Goal: Task Accomplishment & Management: Complete application form

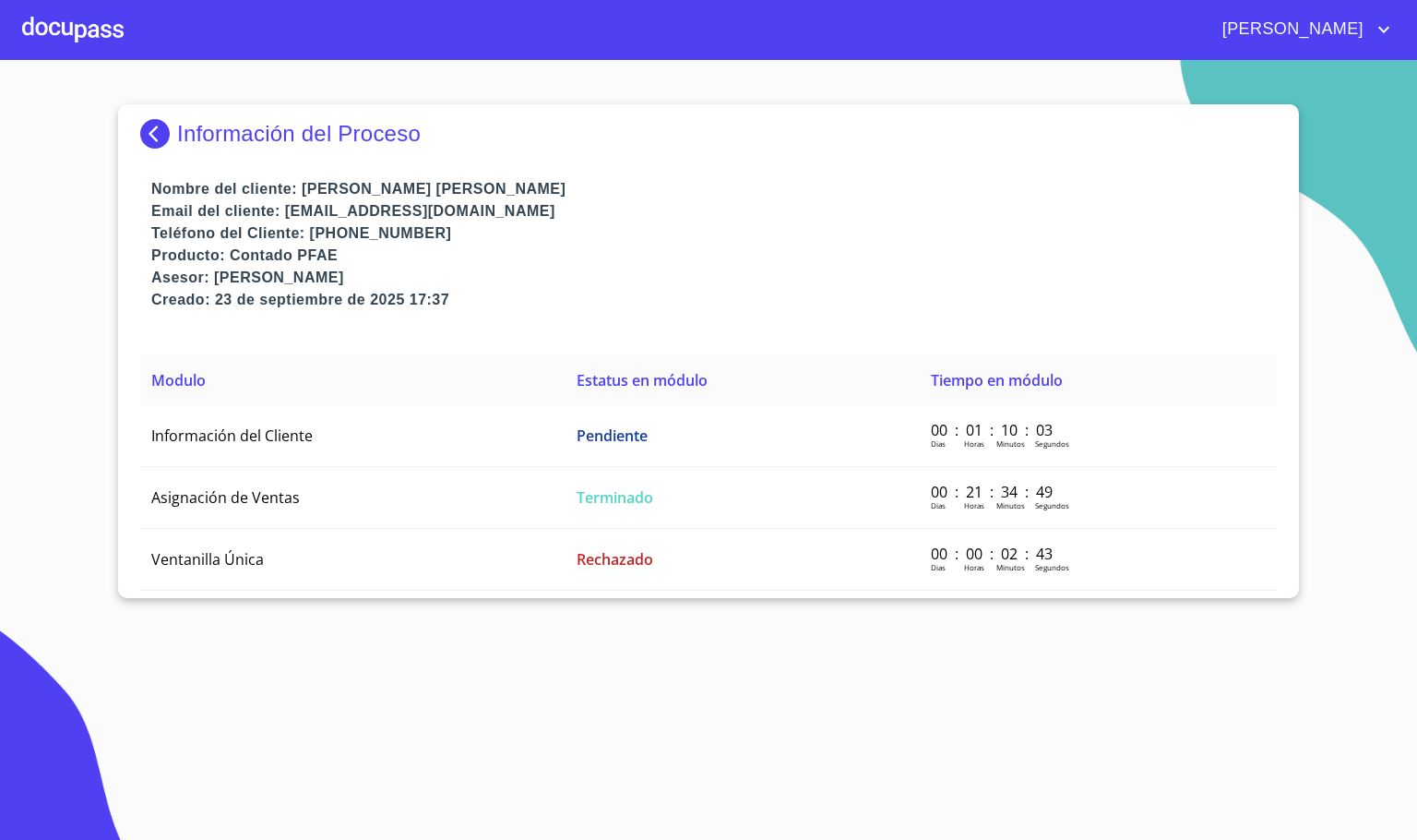
click at [166, 133] on img at bounding box center [158, 134] width 37 height 30
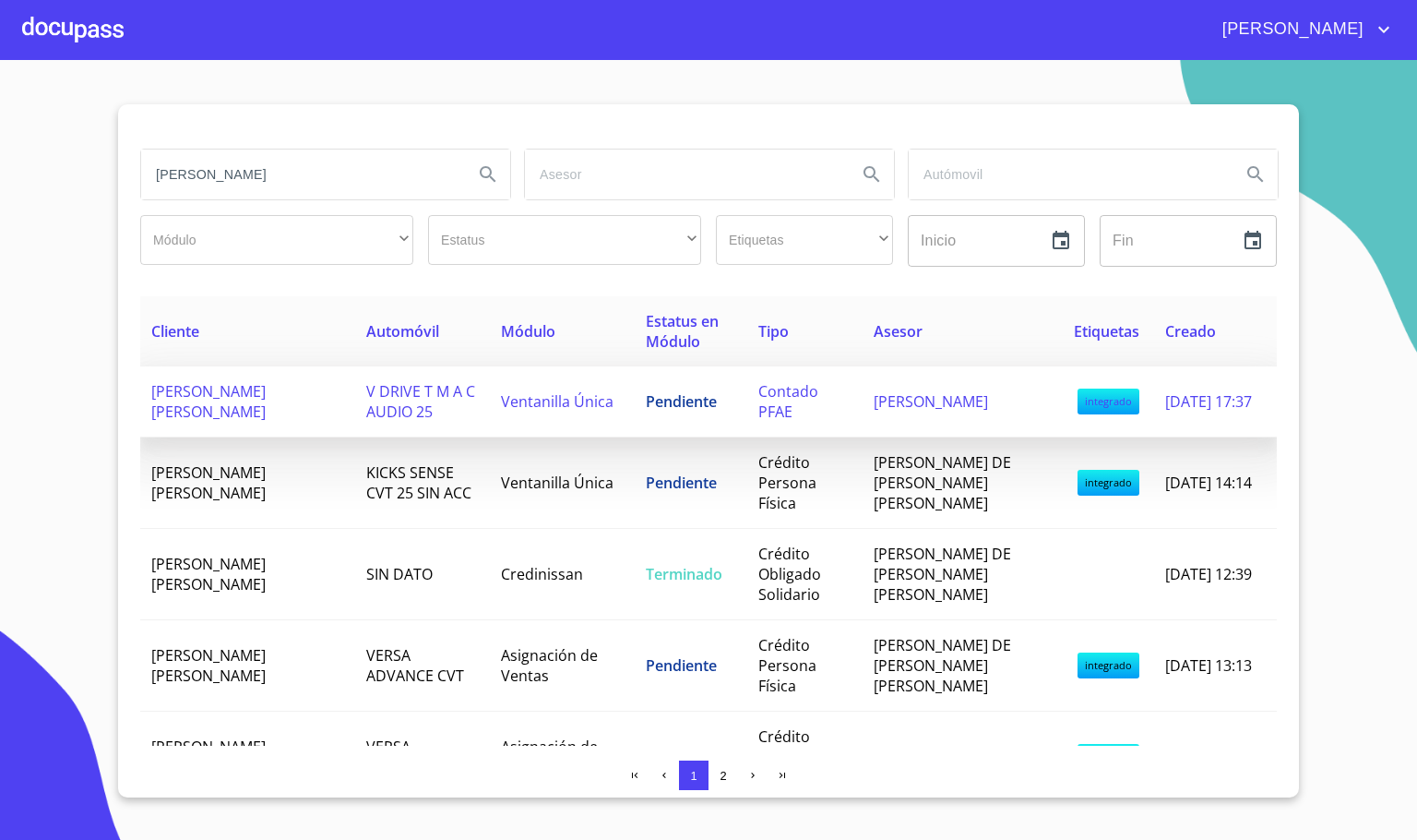
click at [283, 396] on td "[PERSON_NAME] [PERSON_NAME]" at bounding box center [247, 401] width 215 height 71
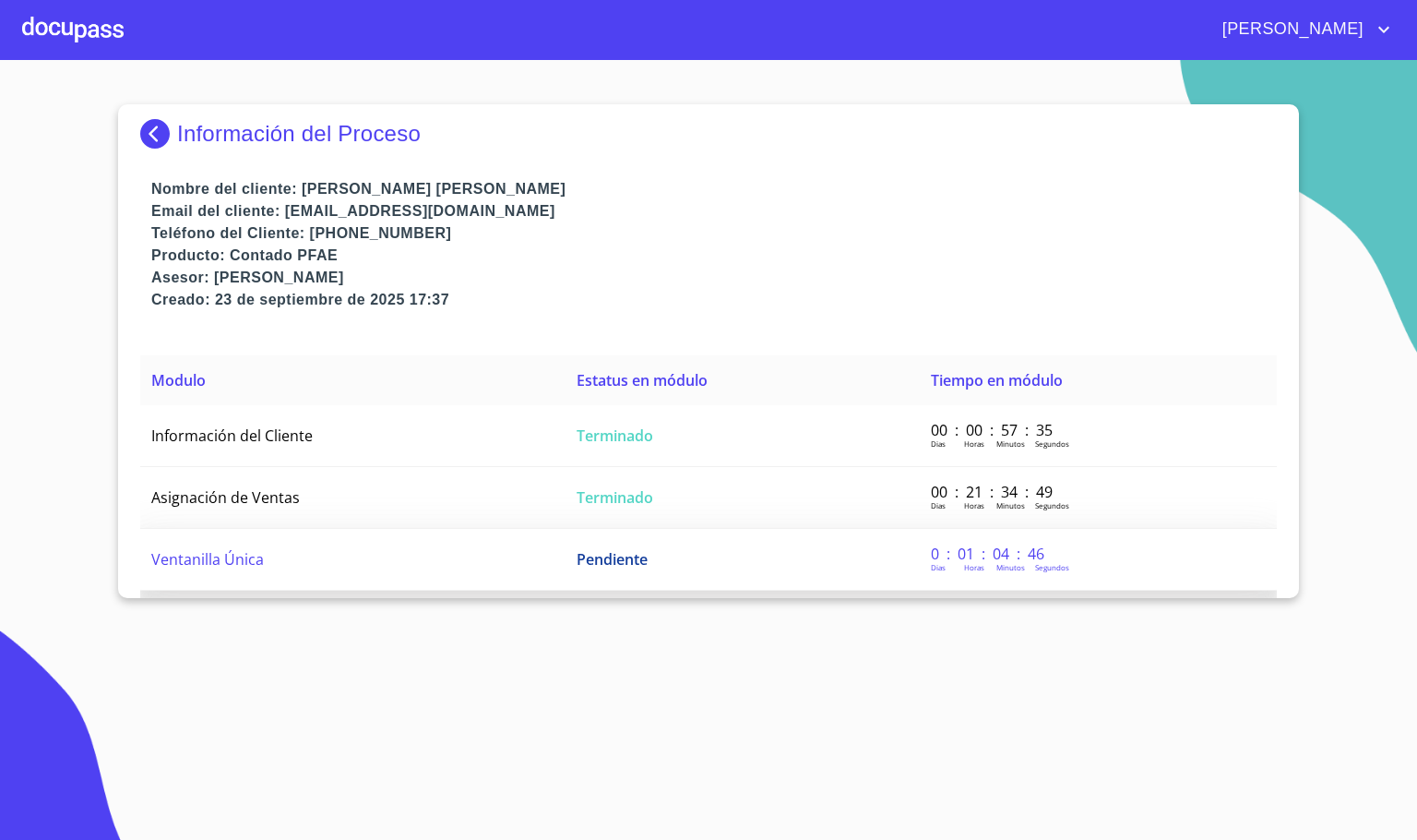
click at [459, 567] on td "Ventanilla Única" at bounding box center [352, 560] width 425 height 62
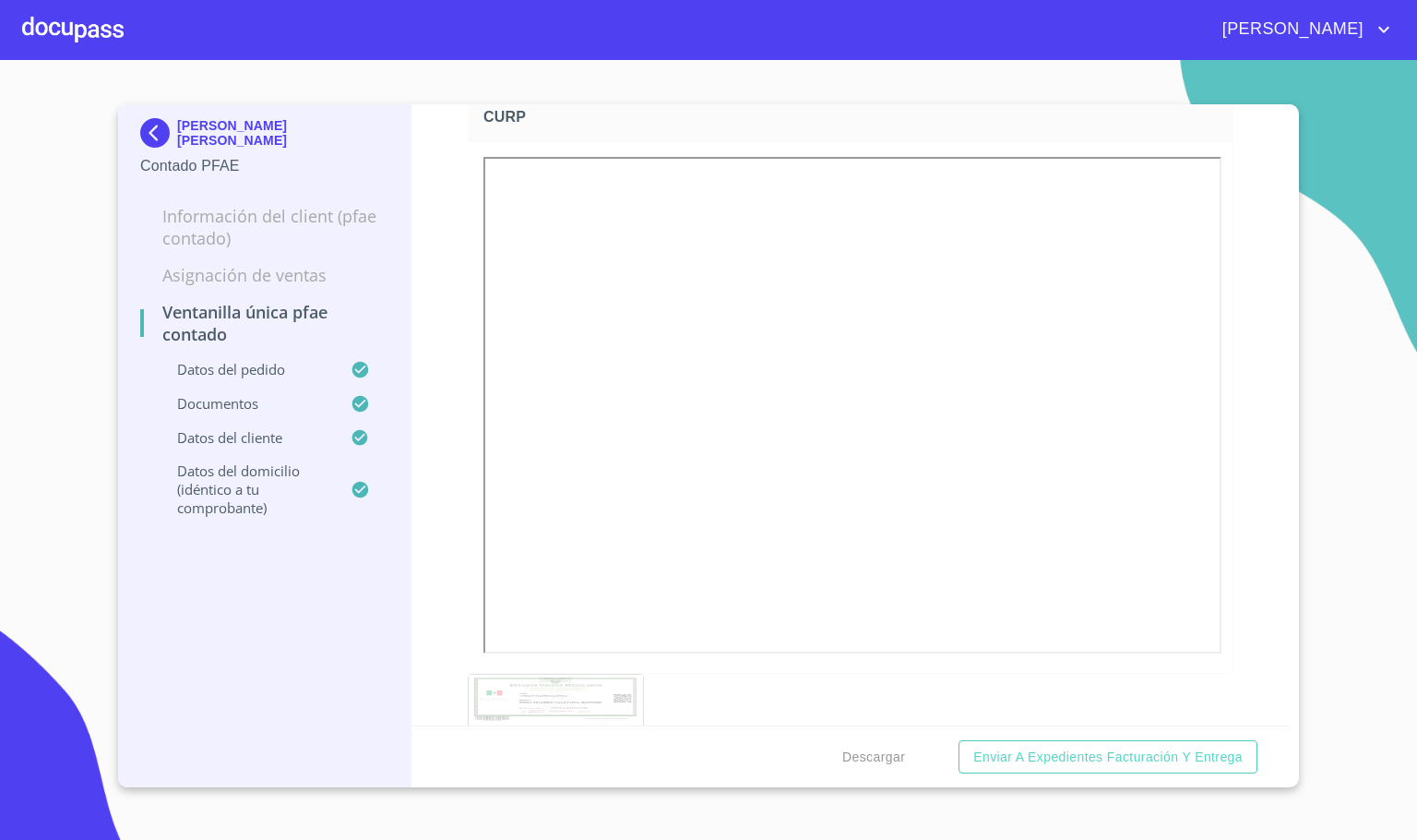
scroll to position [2248, 0]
click at [45, 42] on div at bounding box center [72, 29] width 101 height 59
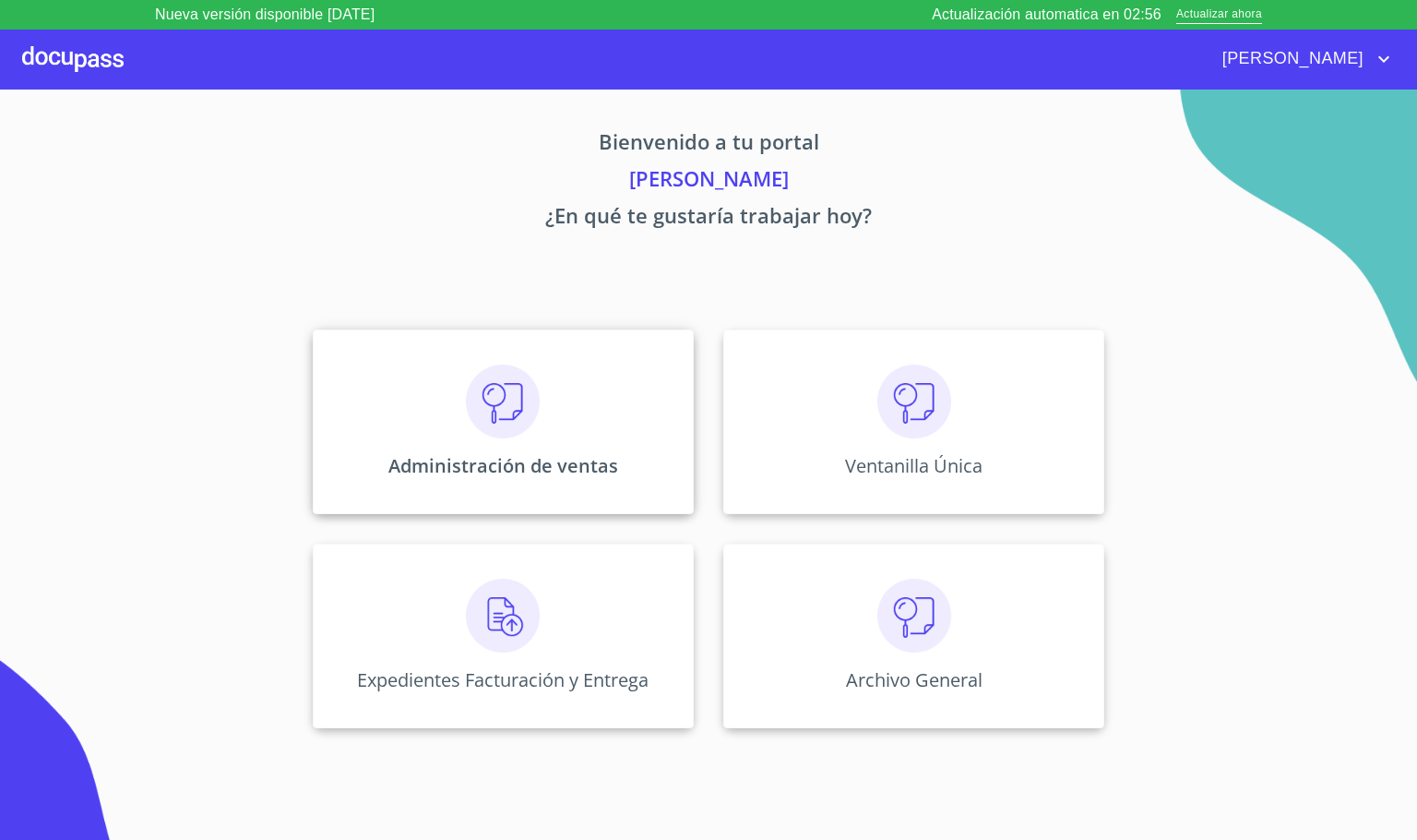
click at [408, 459] on p "Administración de ventas" at bounding box center [503, 465] width 230 height 25
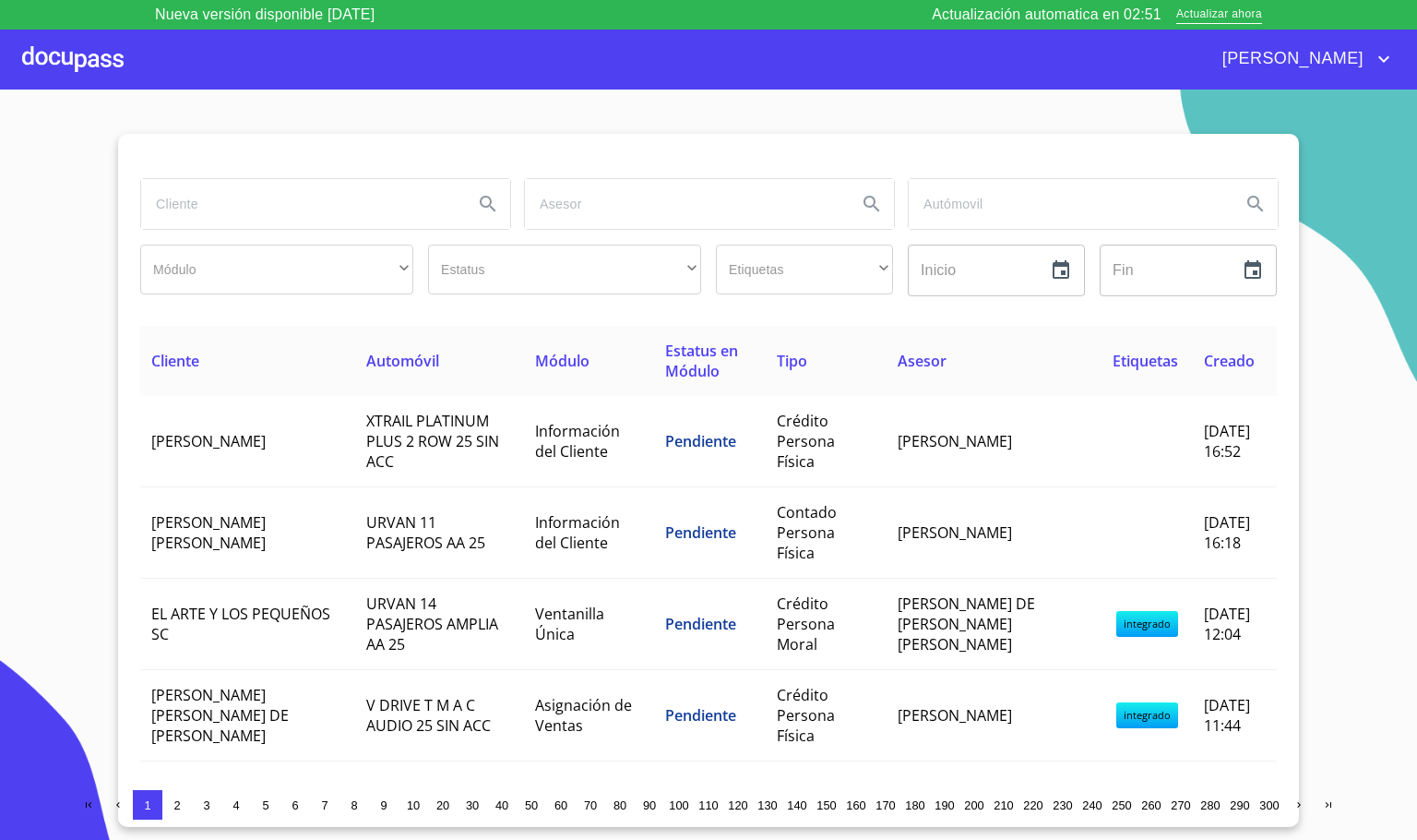
click at [363, 214] on input "search" at bounding box center [299, 204] width 317 height 50
type input "X"
type input "CHR"
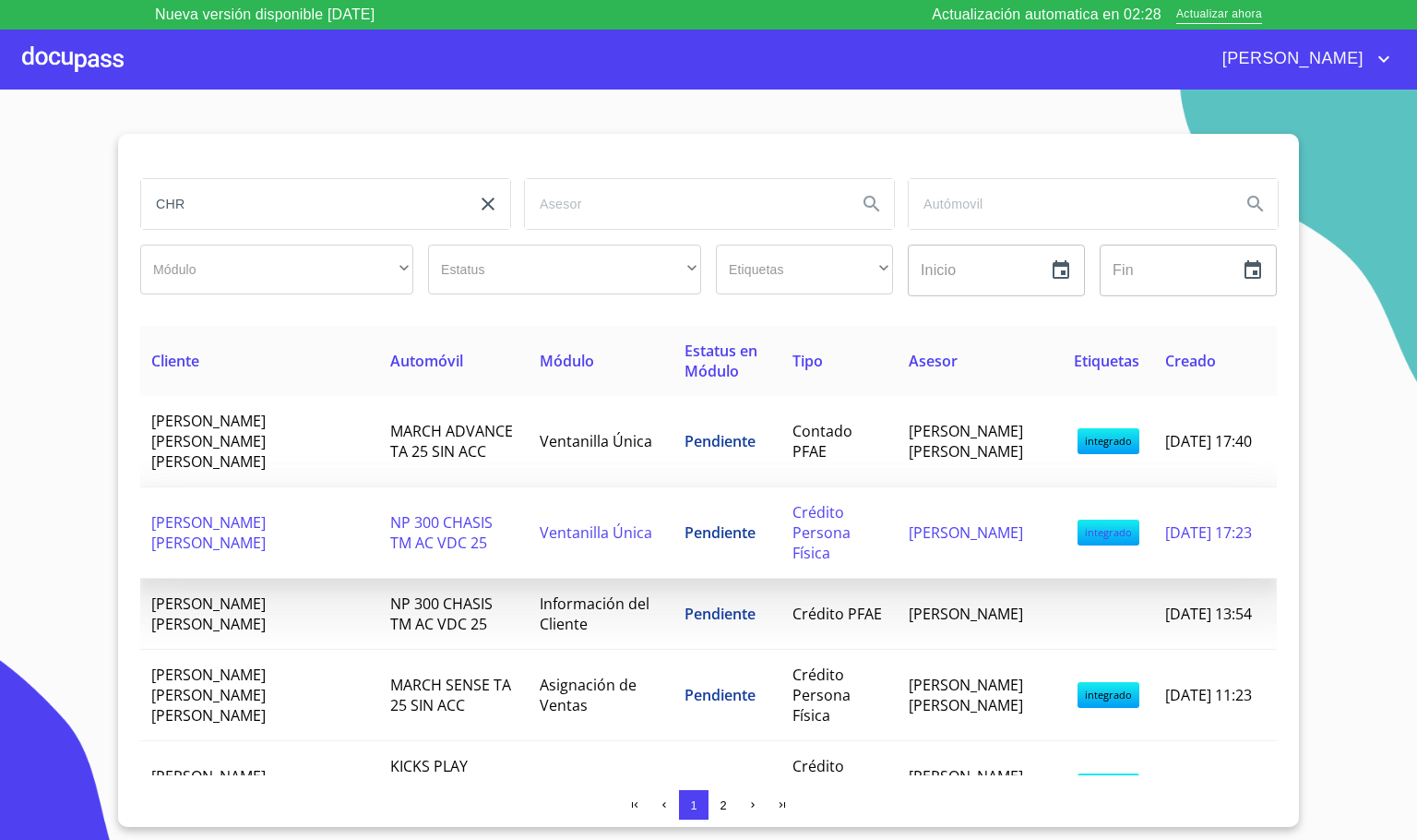
click at [379, 513] on td "NP 300 CHASIS TM AC VDC 25" at bounding box center [453, 532] width 149 height 91
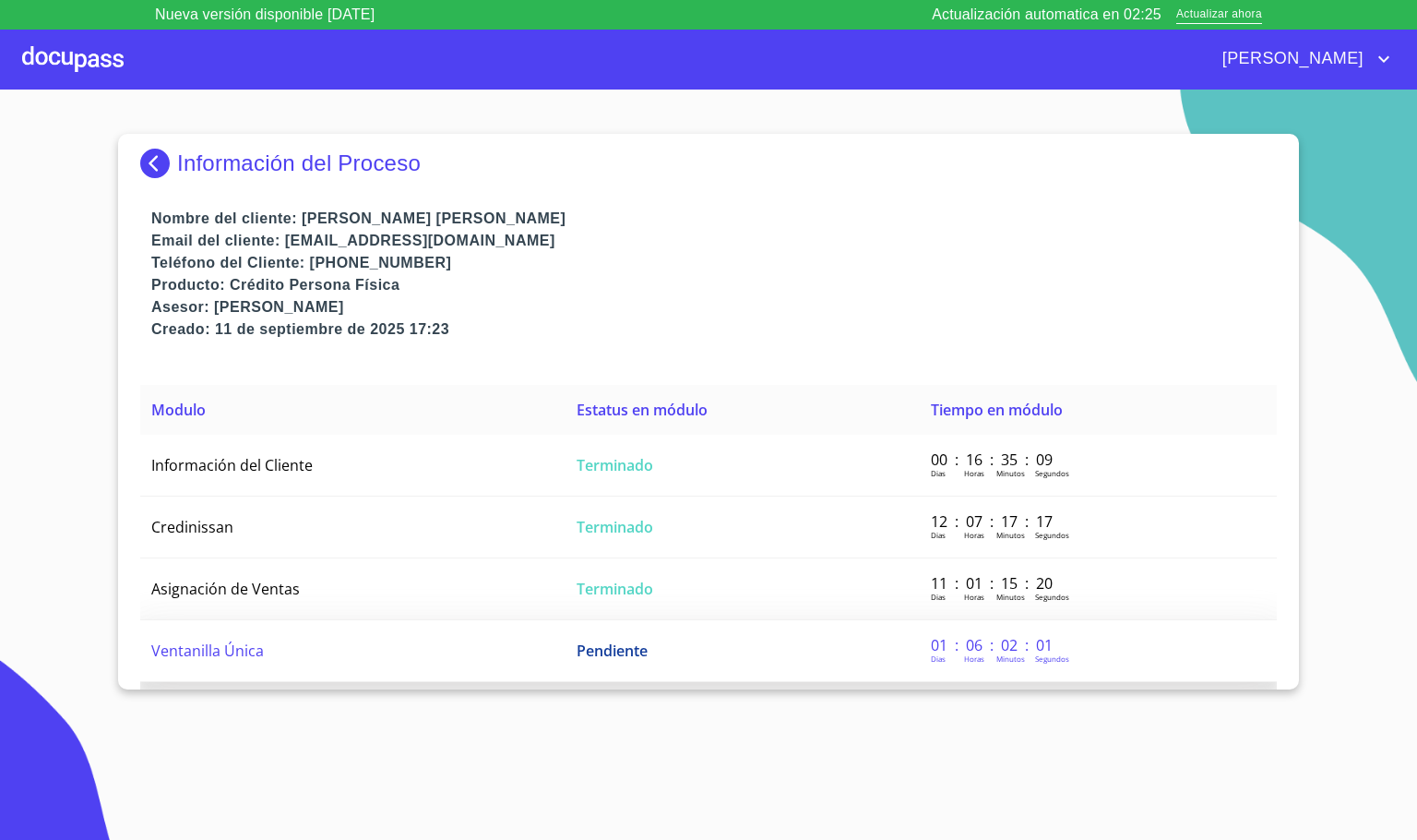
click at [335, 629] on td "Ventanilla Única" at bounding box center [352, 651] width 425 height 62
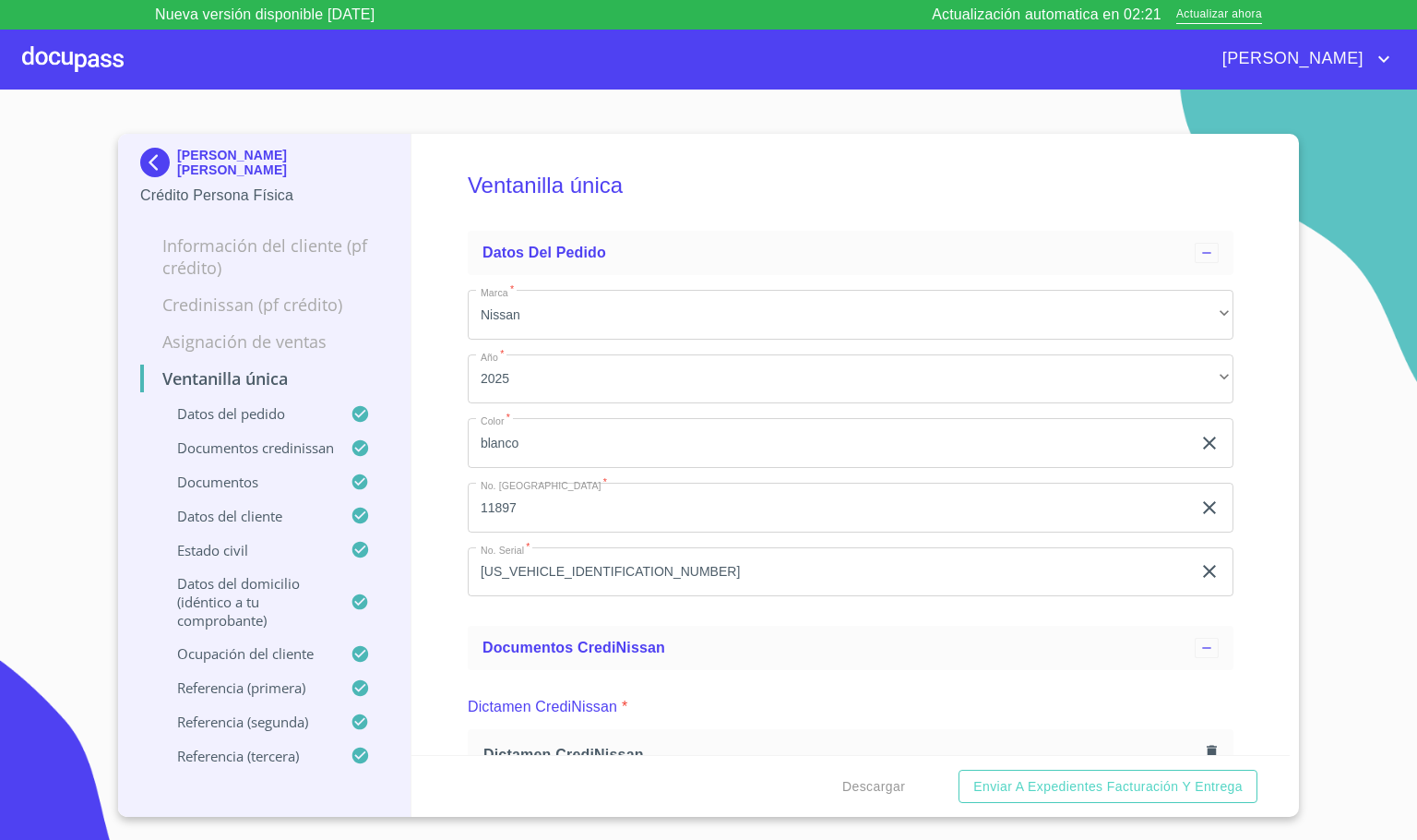
click at [435, 468] on div "Ventanilla única Datos del pedido Marca   * Nissan ​ Año   * 2025 ​ Color   * […" at bounding box center [850, 444] width 879 height 621
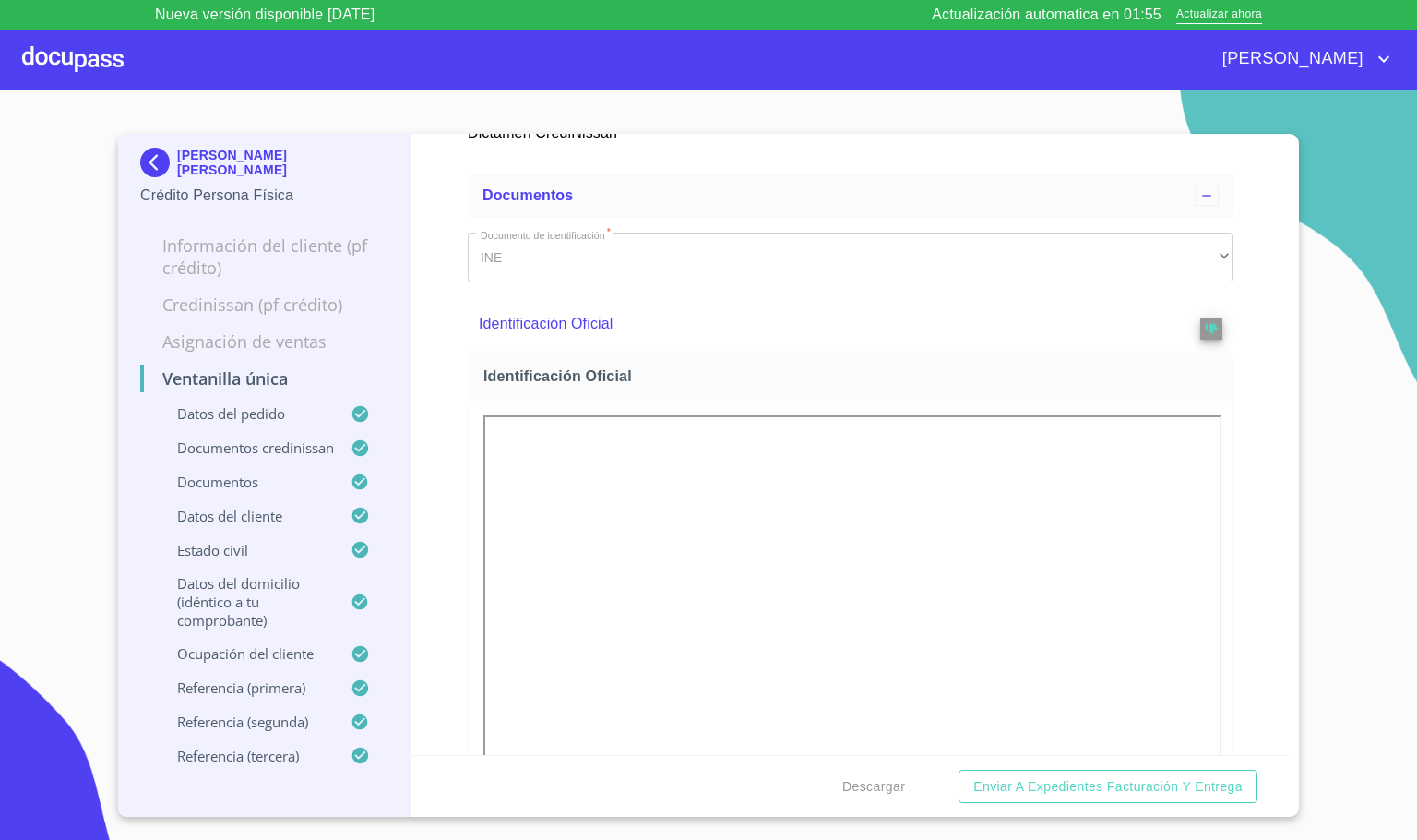
click at [1244, 603] on div "Ventanilla única Datos del pedido Marca   * Nissan ​ Año   * 2025 ​ Color   * […" at bounding box center [850, 444] width 879 height 621
click at [1232, 502] on div "Ventanilla única Datos del pedido Marca   * Nissan ​ Año   * 2025 ​ Color   * […" at bounding box center [850, 444] width 879 height 621
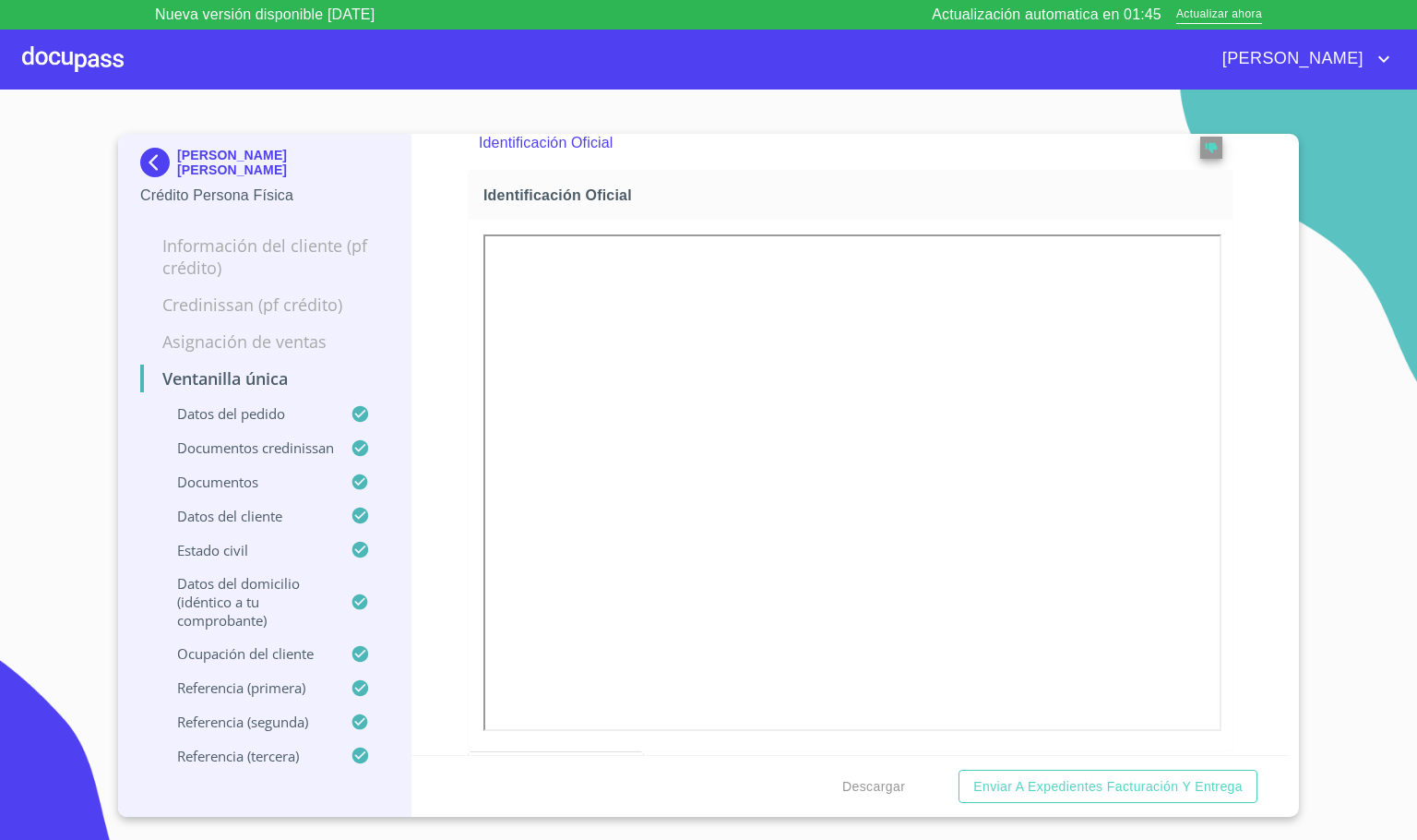
scroll to position [969, 0]
click at [1234, 490] on div "Ventanilla única Datos del pedido Marca   * Nissan ​ Año   * 2025 ​ Color   * […" at bounding box center [850, 444] width 879 height 621
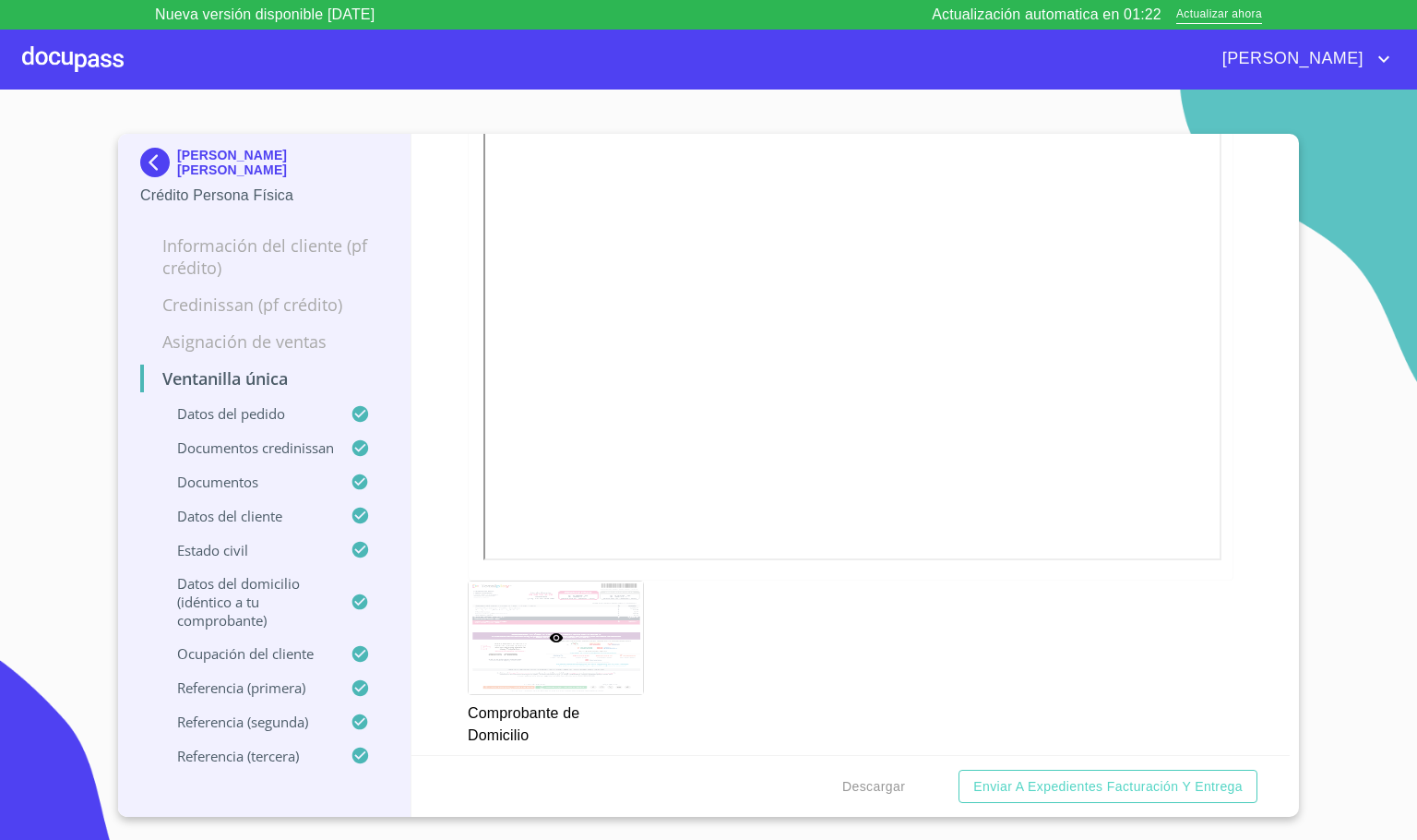
scroll to position [1937, 0]
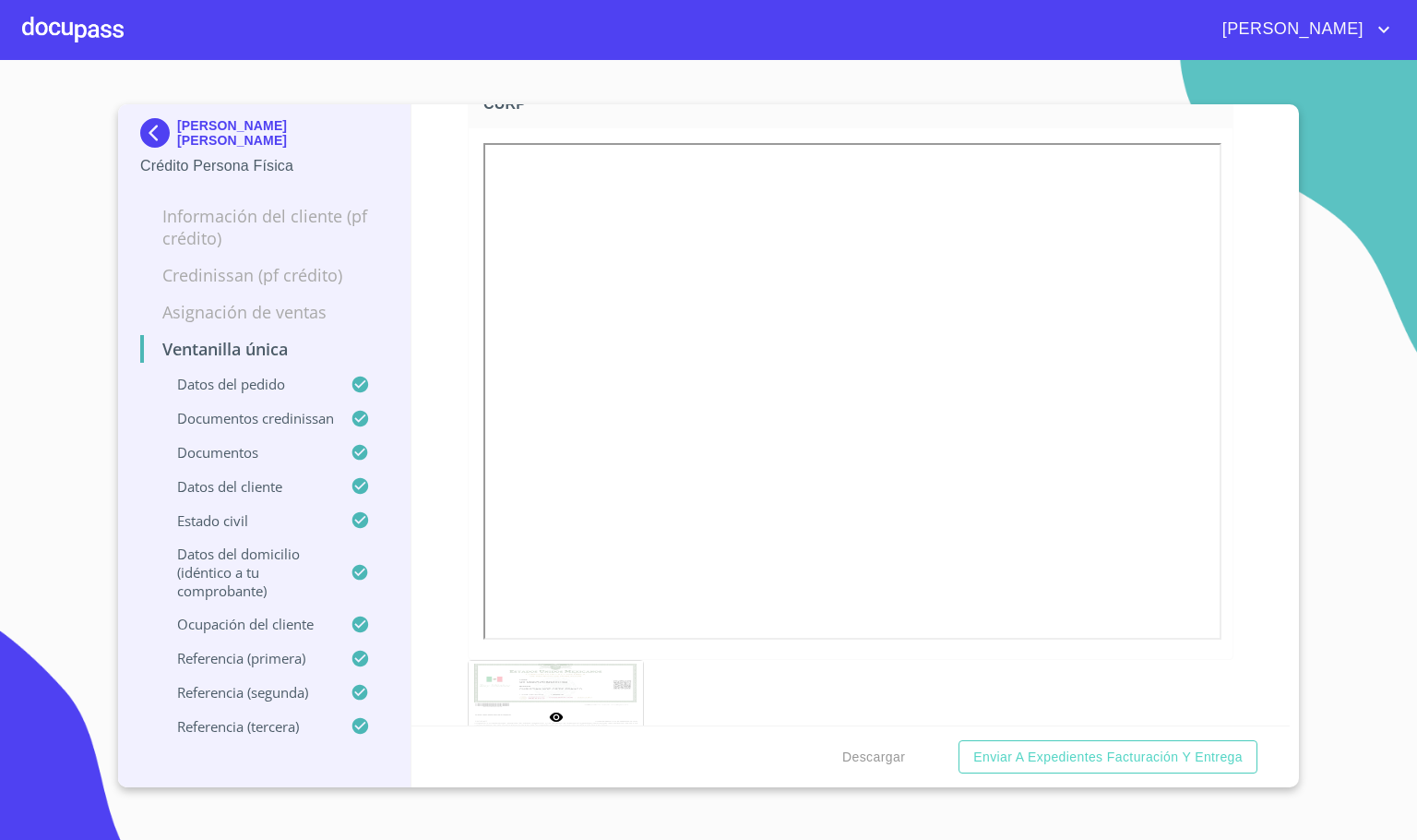
scroll to position [5259, 0]
click at [1233, 551] on div "Ventanilla única Datos del pedido Marca   * Nissan ​ Año   * 2025 ​ Color   * […" at bounding box center [850, 414] width 879 height 621
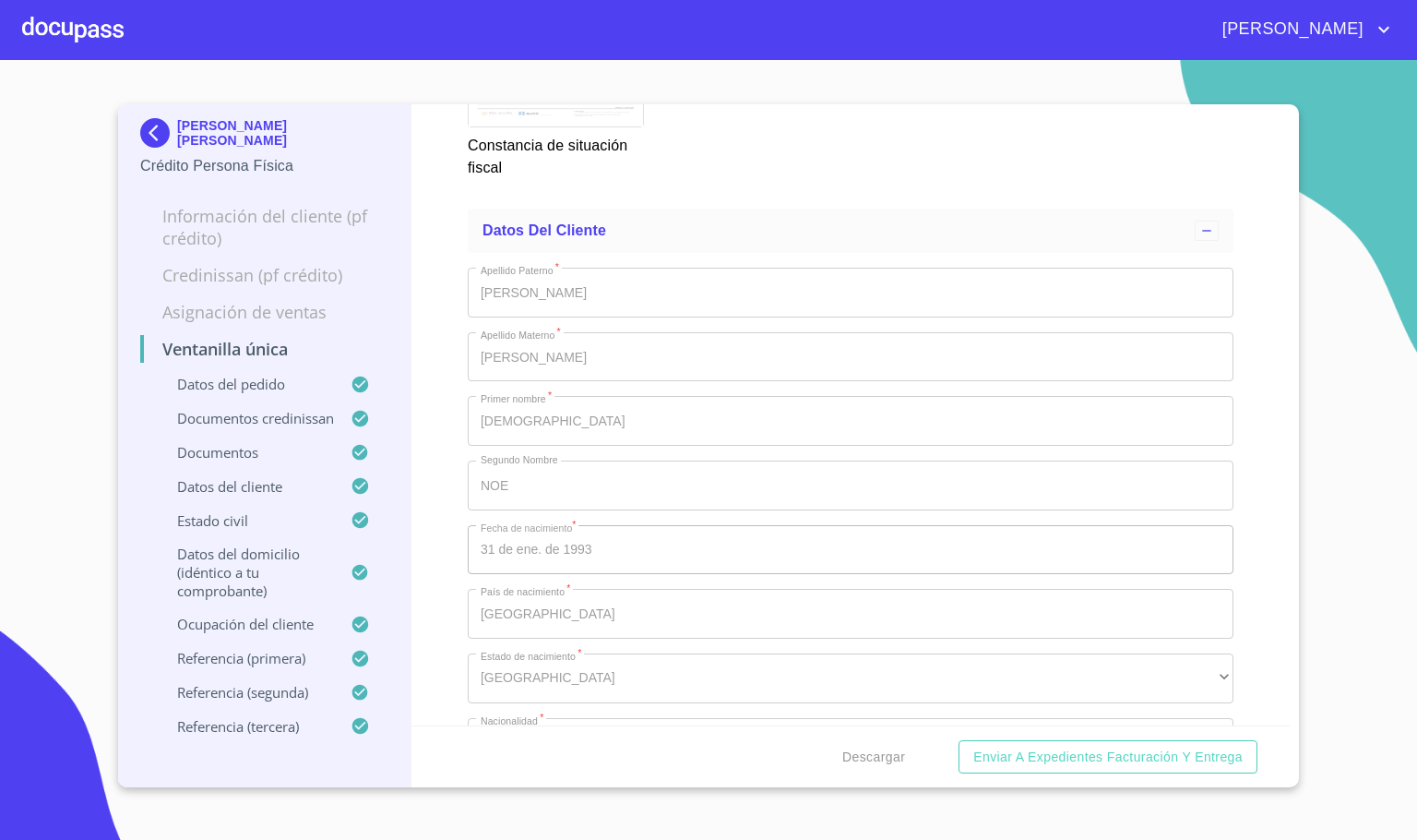
scroll to position [6642, 0]
click at [1229, 548] on div "Ventanilla única Datos del pedido Marca   * Nissan ​ Año   * 2025 ​ Color   * […" at bounding box center [850, 414] width 879 height 621
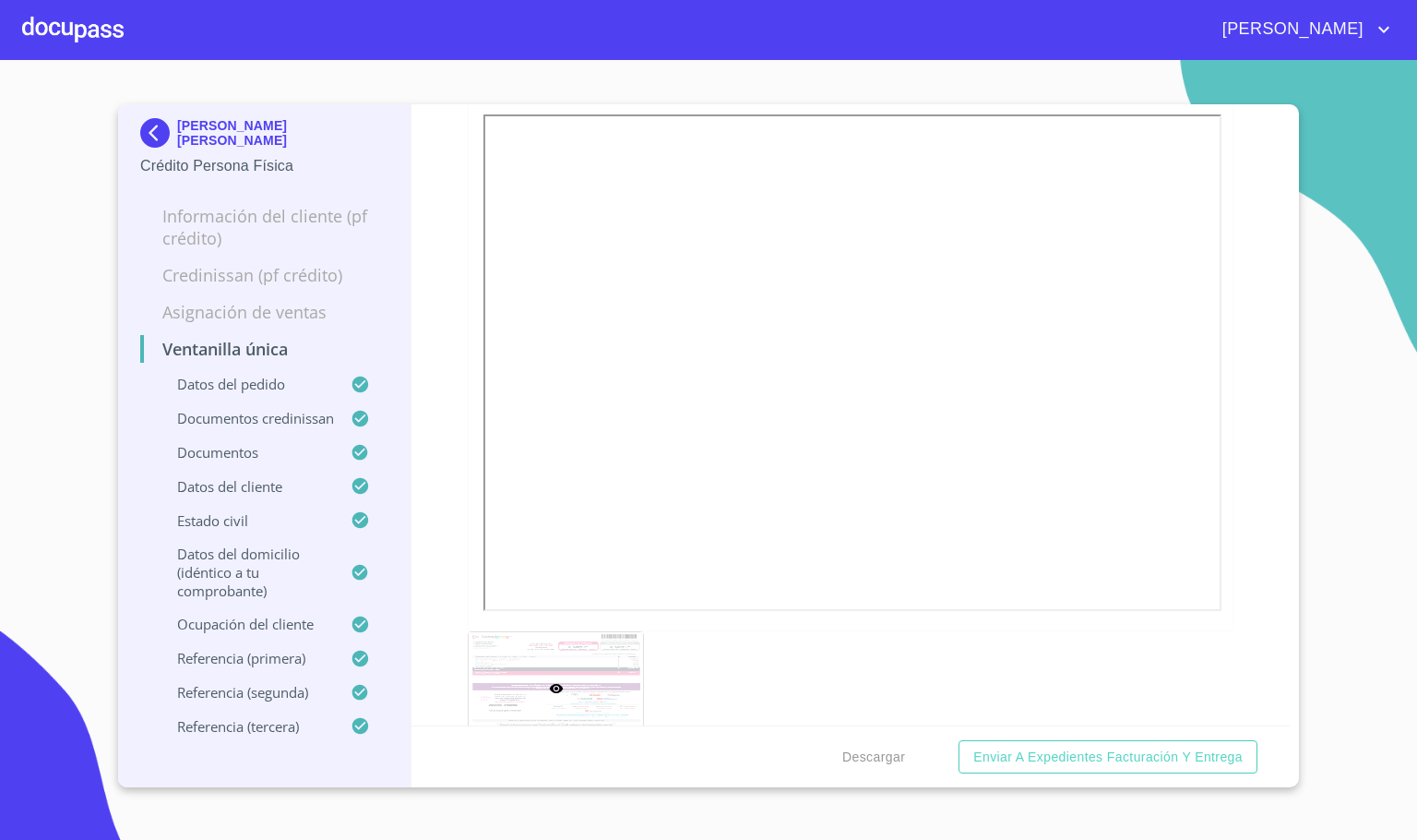
scroll to position [1937, 0]
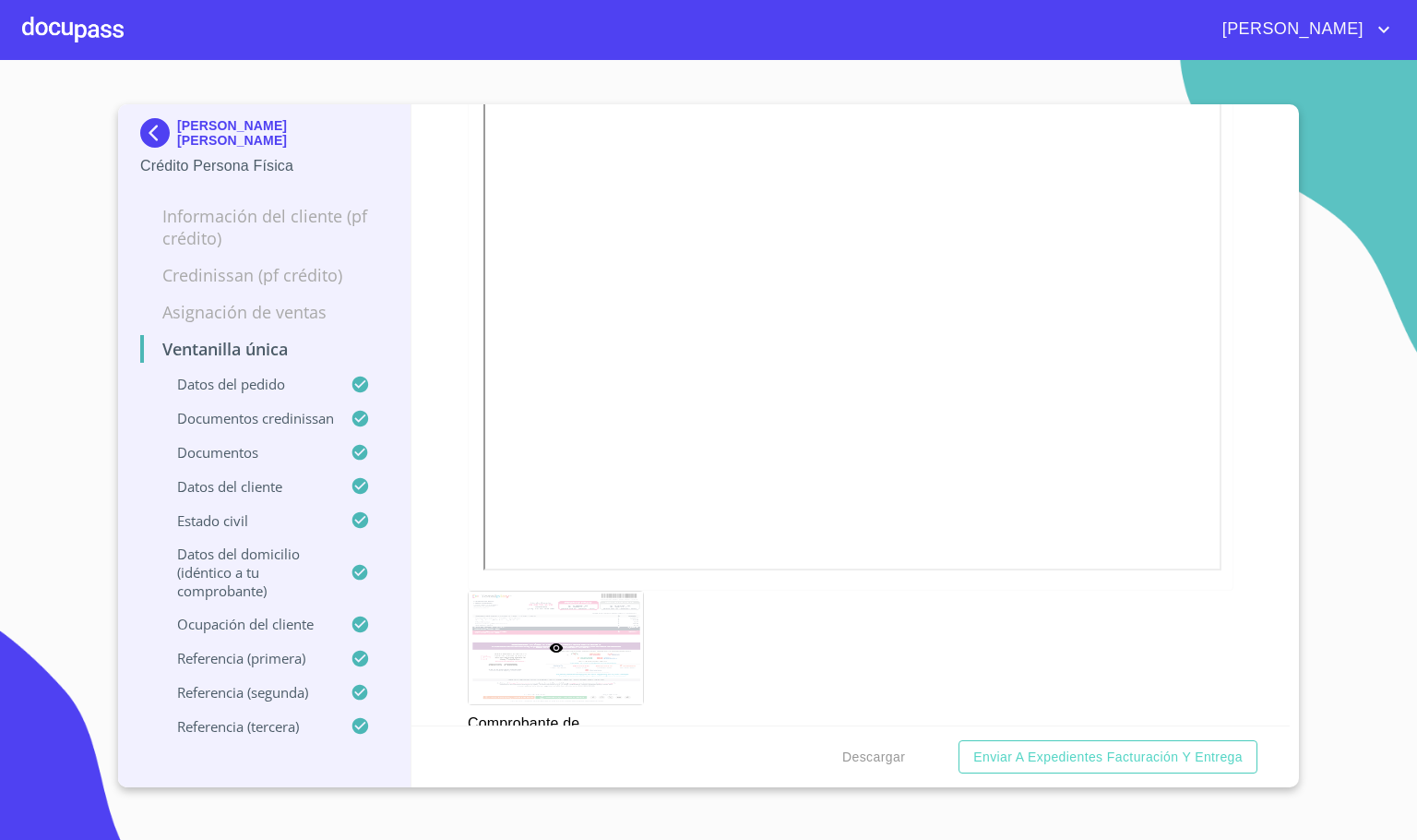
click at [78, 1] on div at bounding box center [72, 29] width 101 height 59
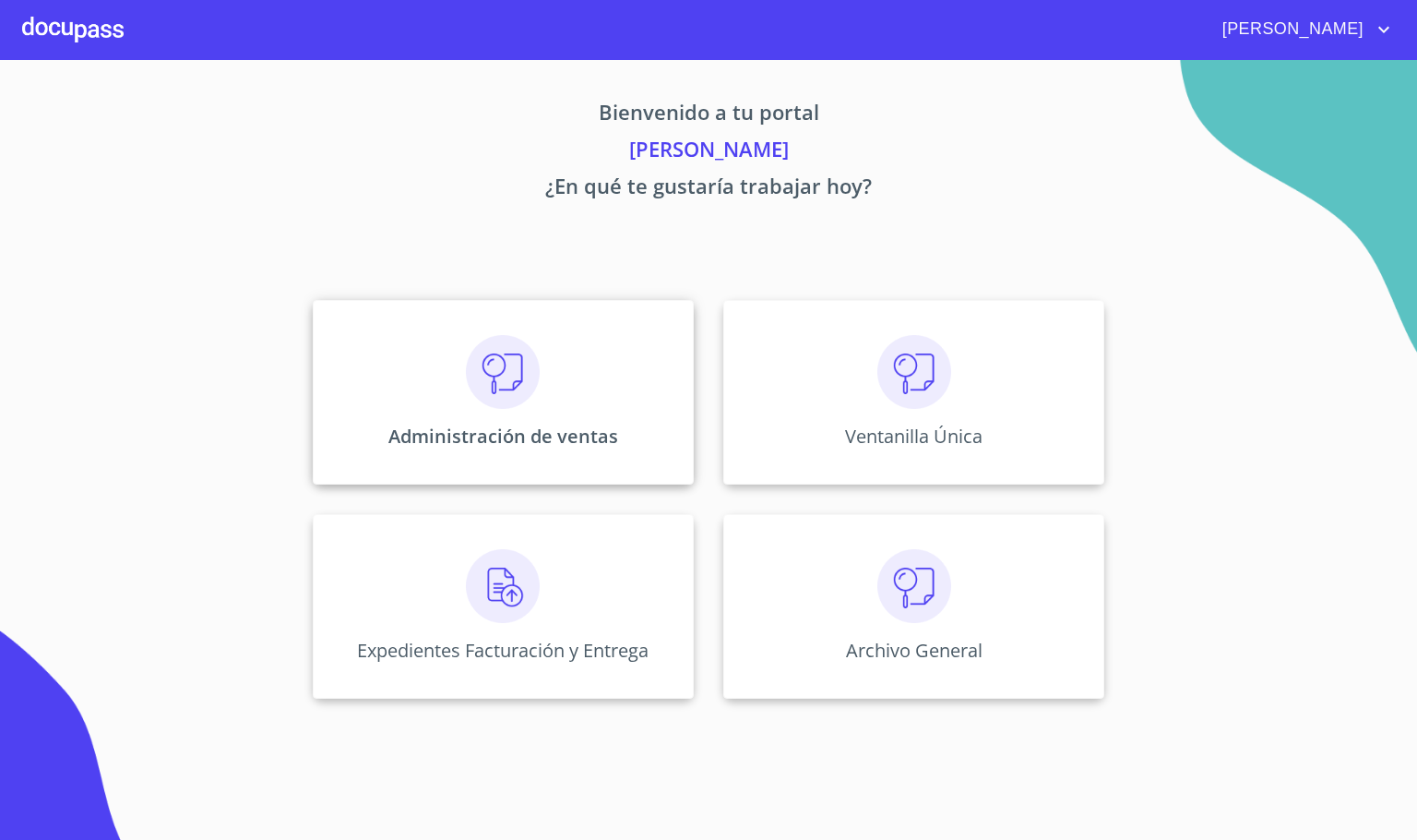
click at [476, 435] on p "Administración de ventas" at bounding box center [503, 435] width 230 height 25
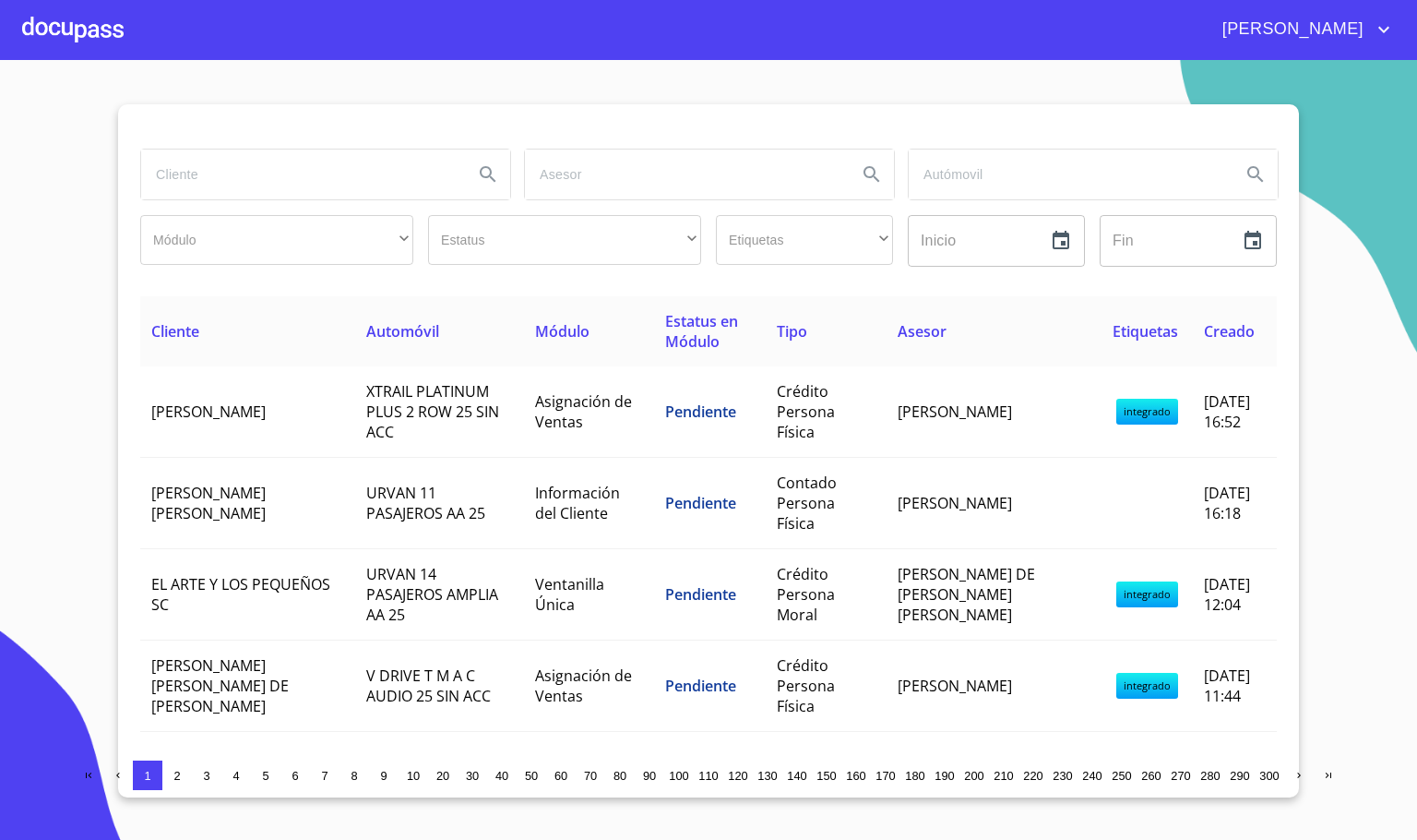
click at [307, 175] on input "search" at bounding box center [299, 174] width 317 height 50
type input "CAROLINA"
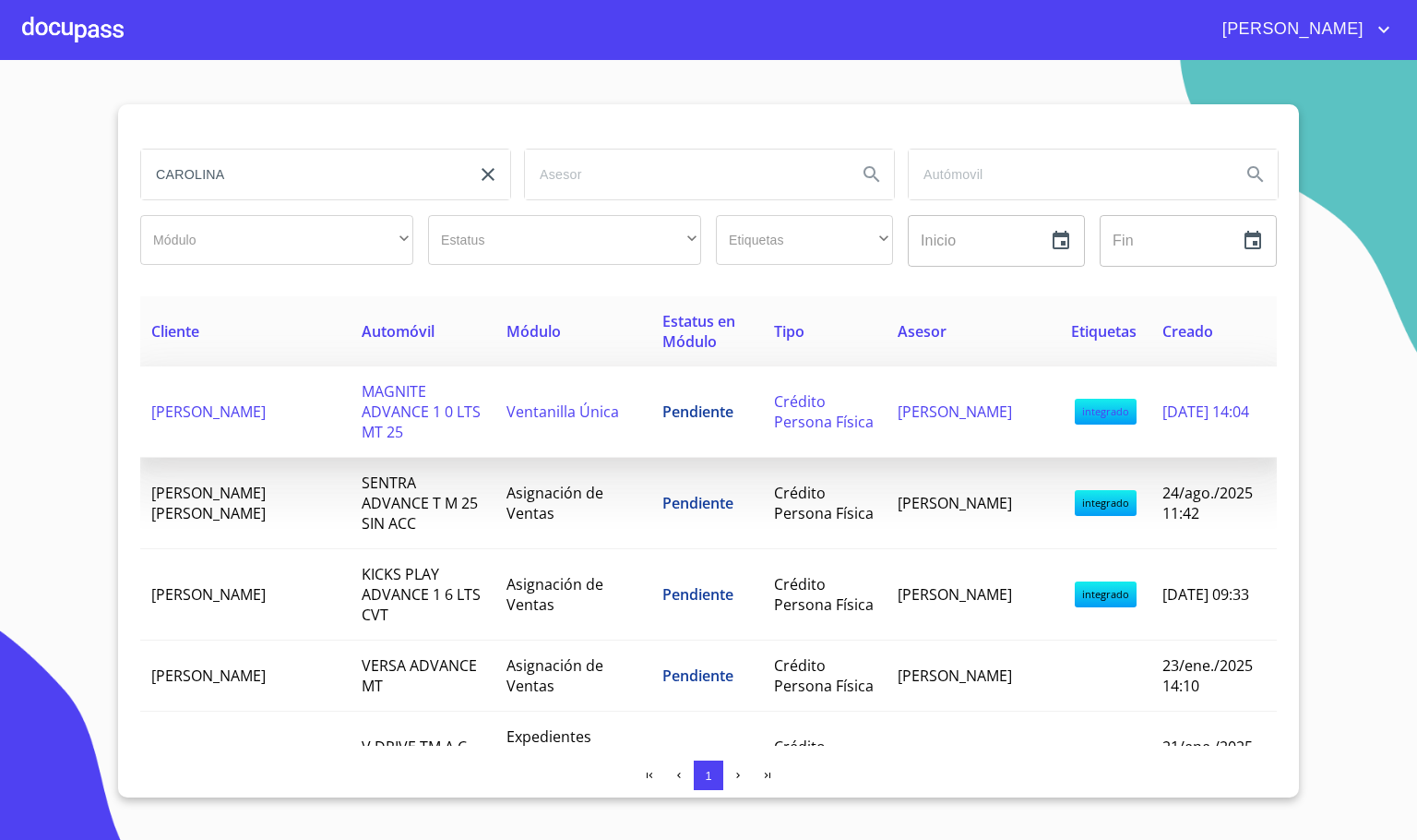
click at [271, 415] on td "[PERSON_NAME]" at bounding box center [245, 411] width 210 height 91
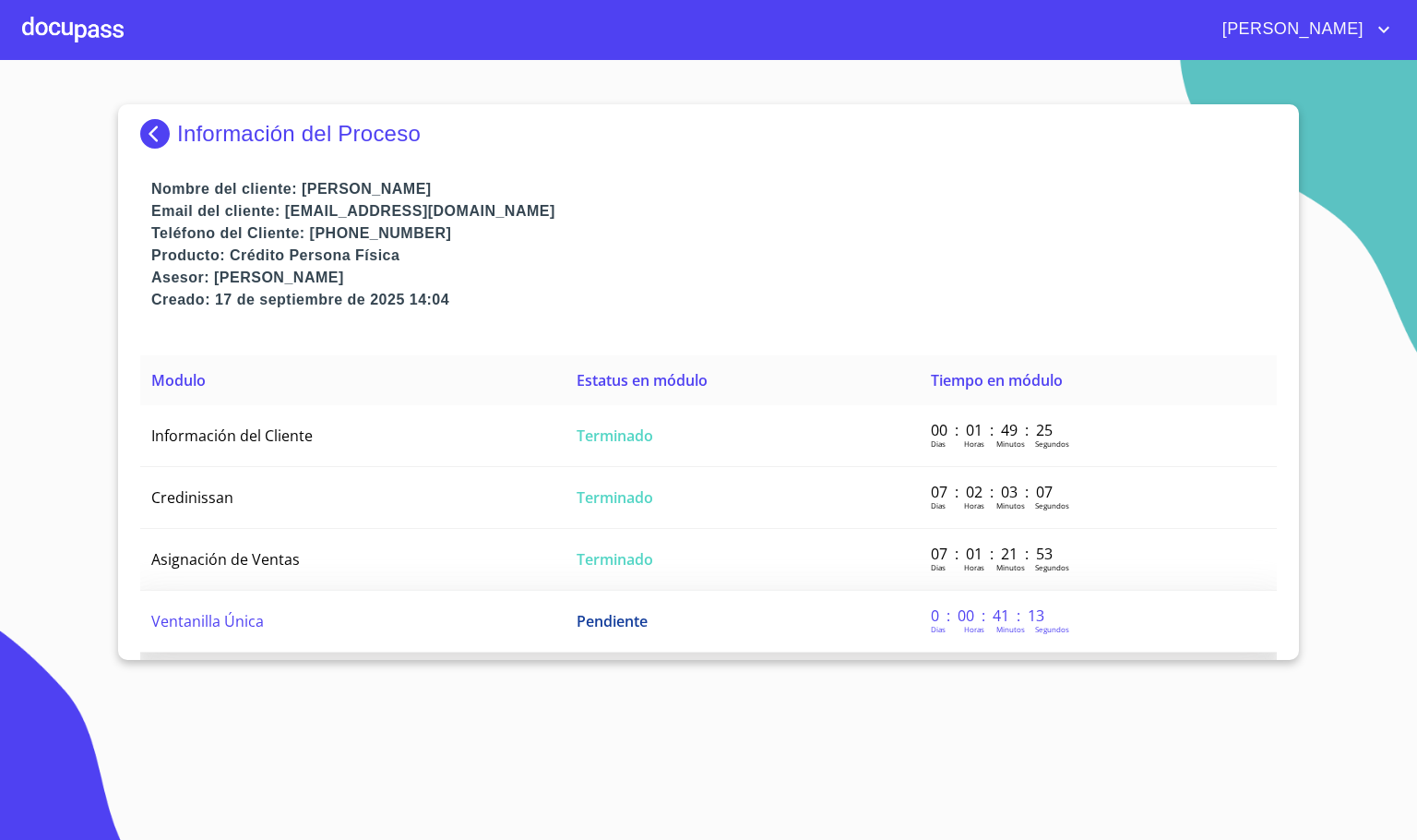
click at [352, 612] on td "Ventanilla Única" at bounding box center [352, 621] width 425 height 62
